Goal: Register for event/course

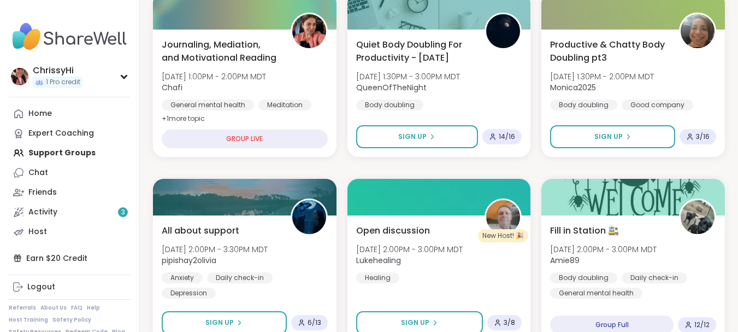
scroll to position [386, 0]
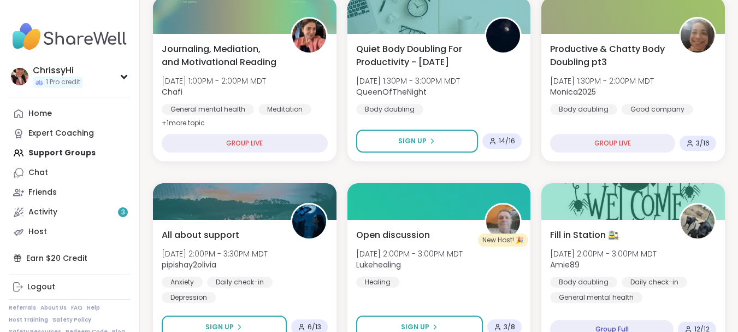
click at [644, 140] on div "GROUP LIVE" at bounding box center [612, 143] width 125 height 19
click at [615, 143] on div "GROUP LIVE" at bounding box center [612, 144] width 127 height 19
click at [641, 140] on div "GROUP LIVE" at bounding box center [612, 144] width 127 height 19
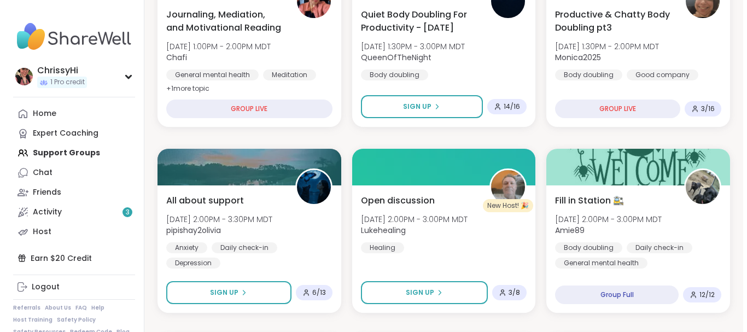
scroll to position [425, 0]
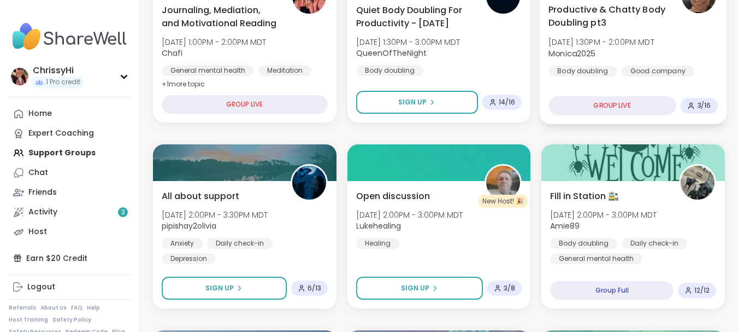
click at [650, 36] on div "Productive & Chatty Body Doubling pt3 [DATE] 1:30PM - 2:00PM MDT Monica2025 Bod…" at bounding box center [633, 40] width 169 height 74
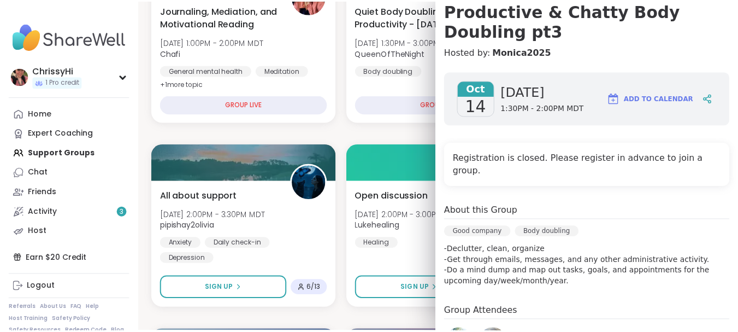
scroll to position [0, 0]
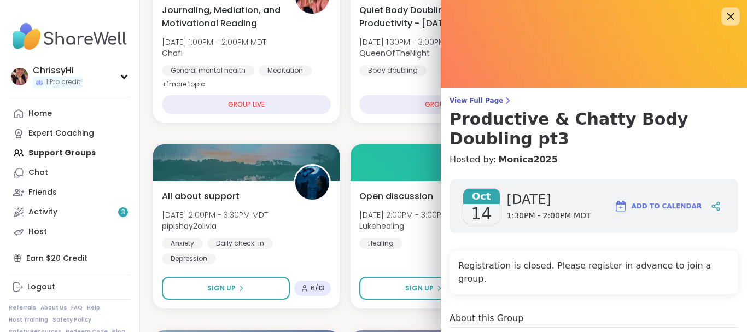
click at [721, 8] on div at bounding box center [730, 16] width 19 height 19
click at [727, 15] on icon at bounding box center [730, 16] width 7 height 7
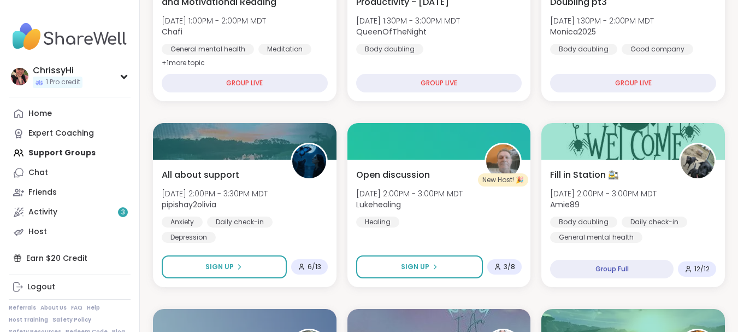
scroll to position [459, 0]
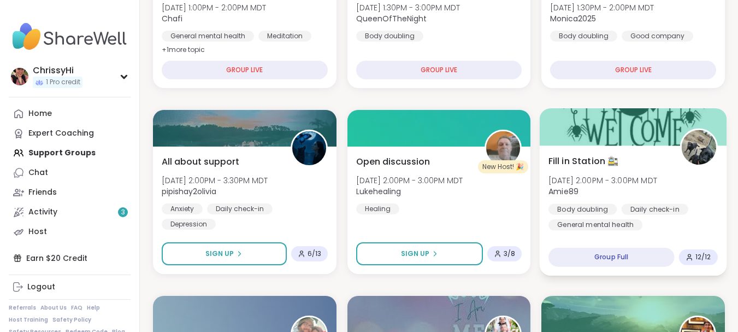
click at [637, 177] on span "[DATE] 2:00PM - 3:00PM MDT" at bounding box center [603, 179] width 109 height 11
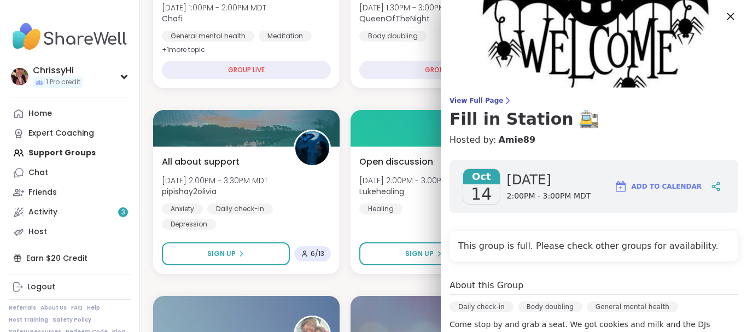
click at [723, 22] on icon at bounding box center [730, 16] width 14 height 14
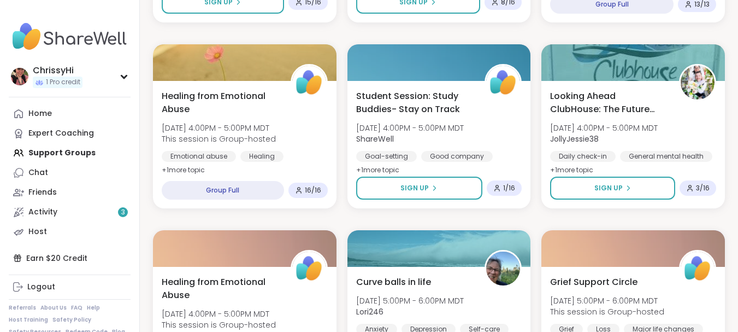
scroll to position [909, 0]
